Goal: Find specific page/section: Find specific page/section

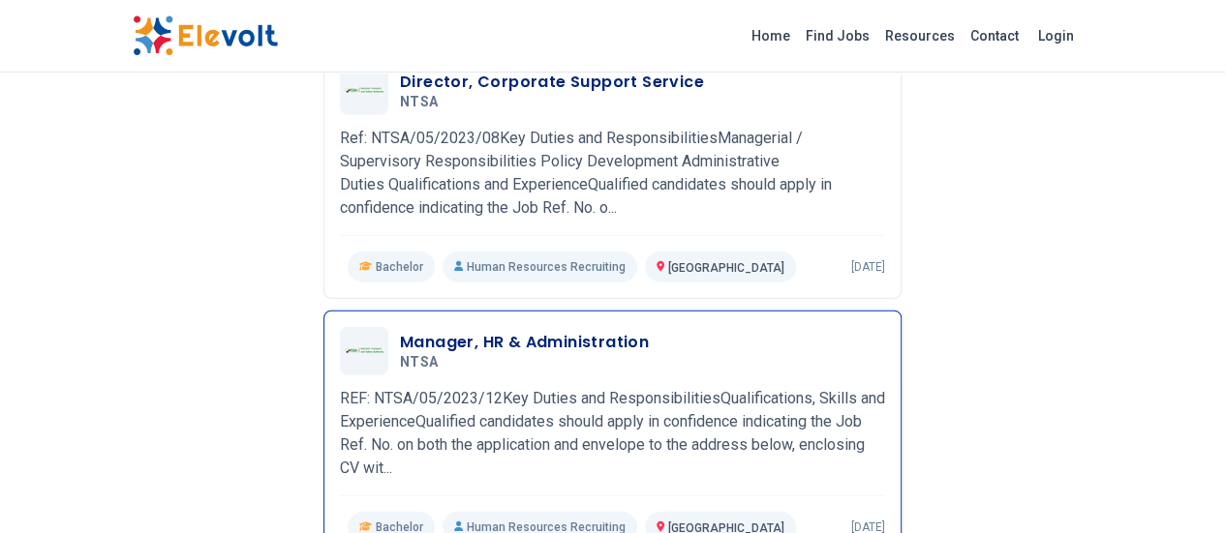
scroll to position [2369, 0]
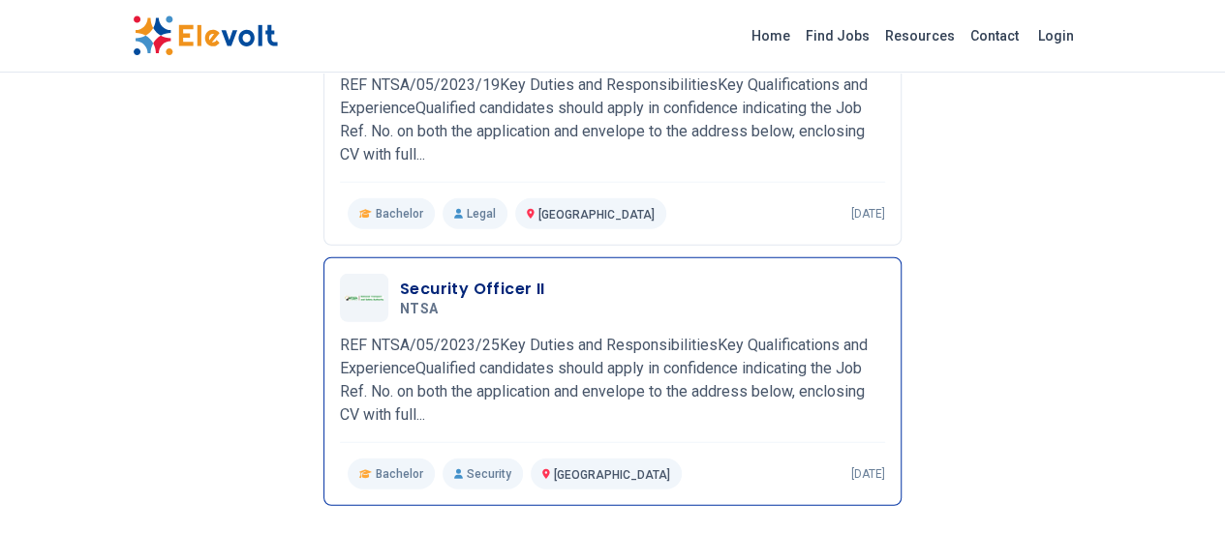
scroll to position [2430, 0]
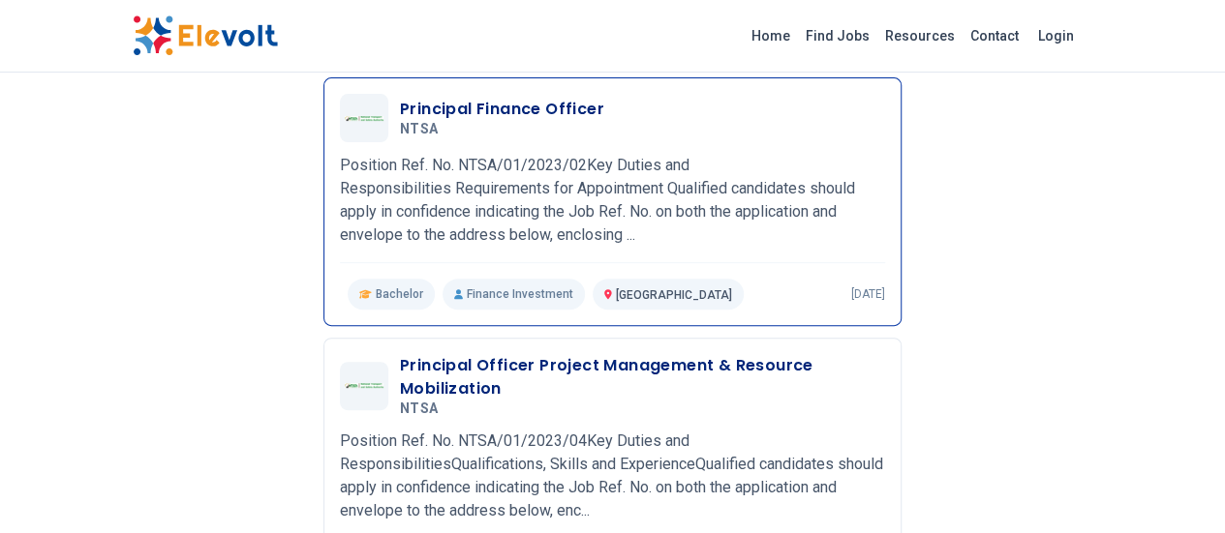
scroll to position [271, 0]
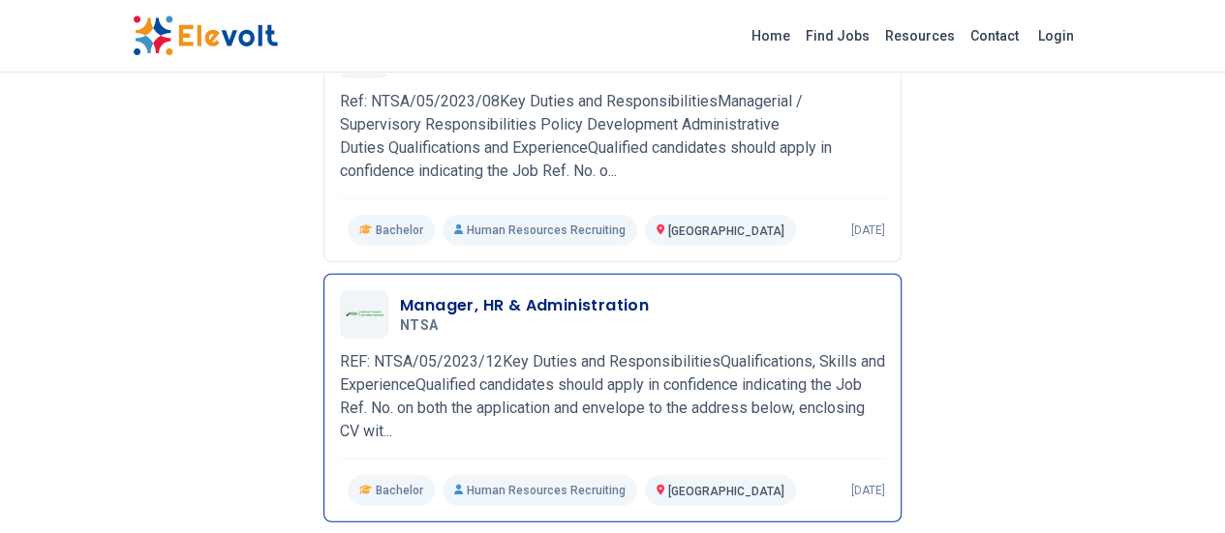
scroll to position [2463, 0]
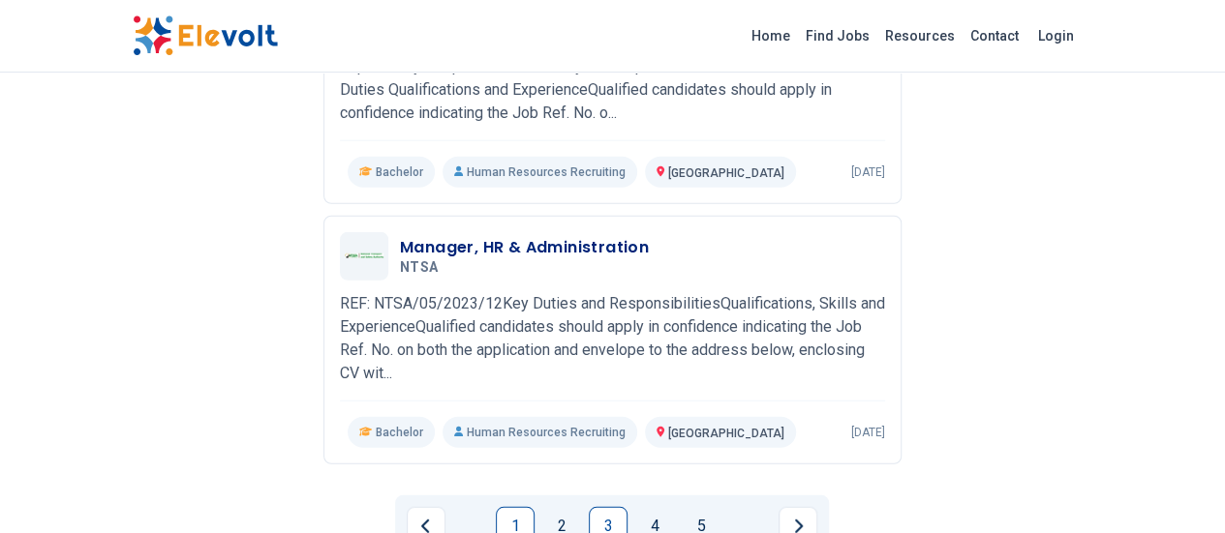
click at [610, 507] on link "3" at bounding box center [608, 526] width 39 height 39
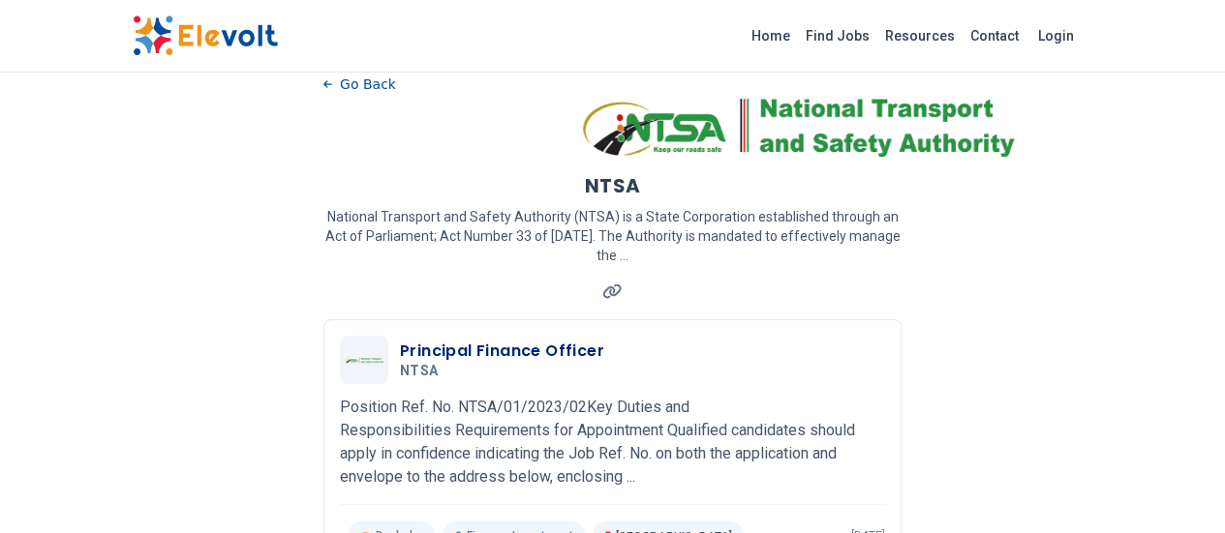
scroll to position [0, 0]
